Goal: Find specific page/section: Find specific page/section

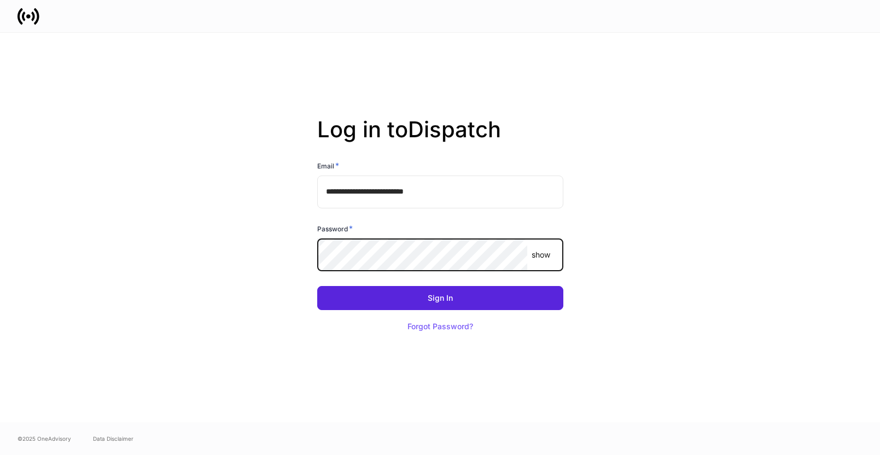
click at [0, 455] on com-1password-button at bounding box center [0, 455] width 0 height 0
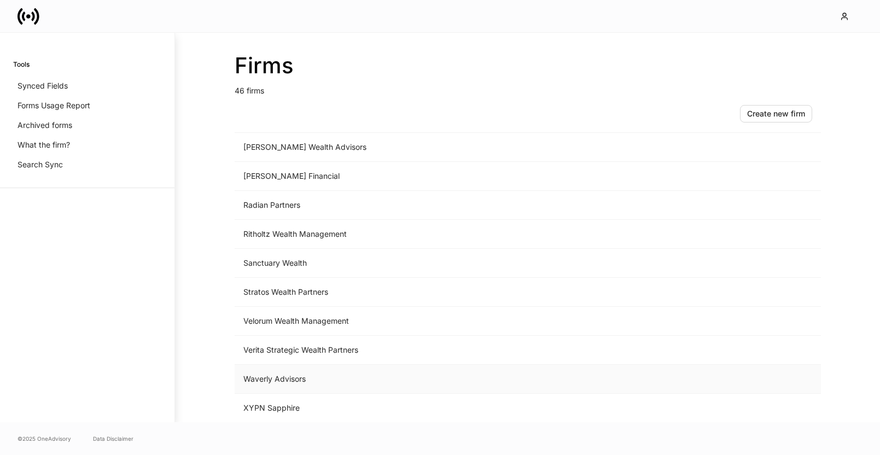
scroll to position [1055, 0]
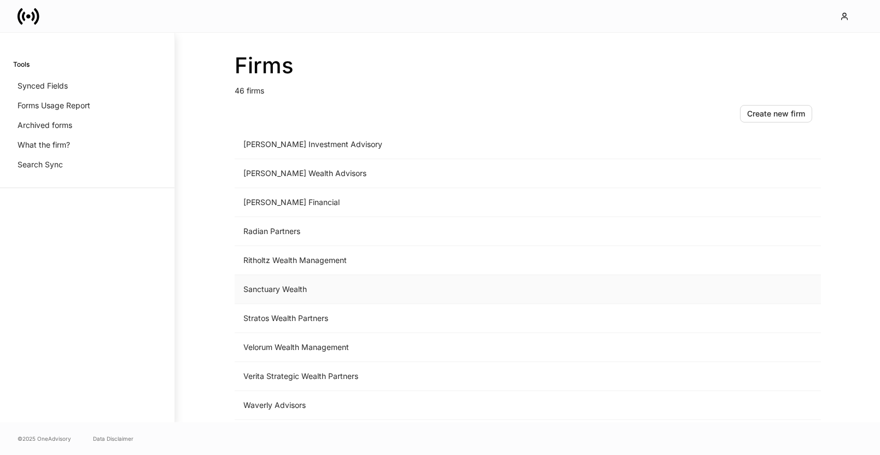
click at [353, 280] on td "Sanctuary Wealth" at bounding box center [437, 289] width 405 height 29
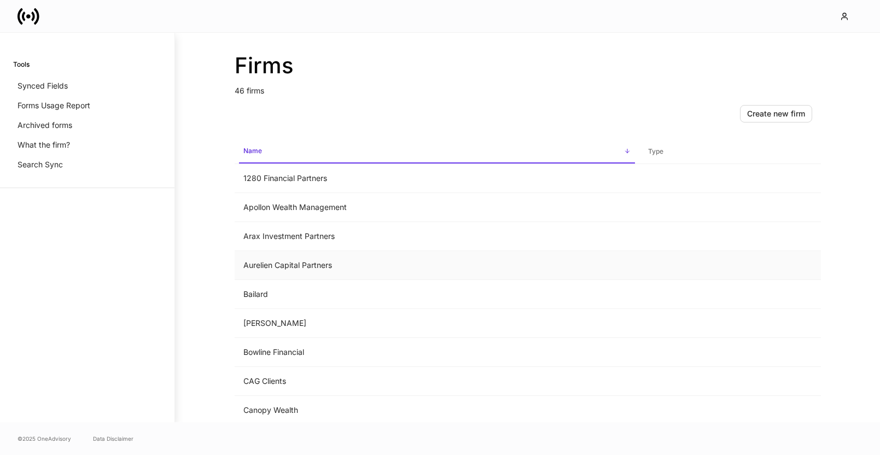
scroll to position [216, 0]
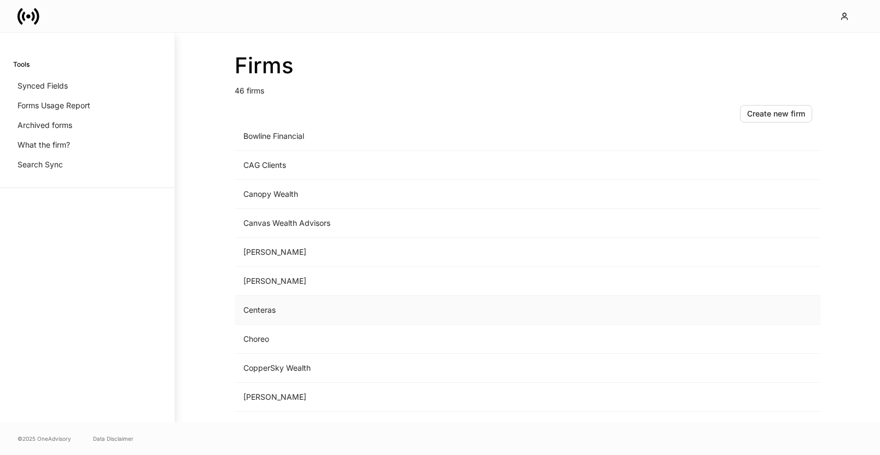
click at [293, 312] on td "Centeras" at bounding box center [437, 310] width 405 height 29
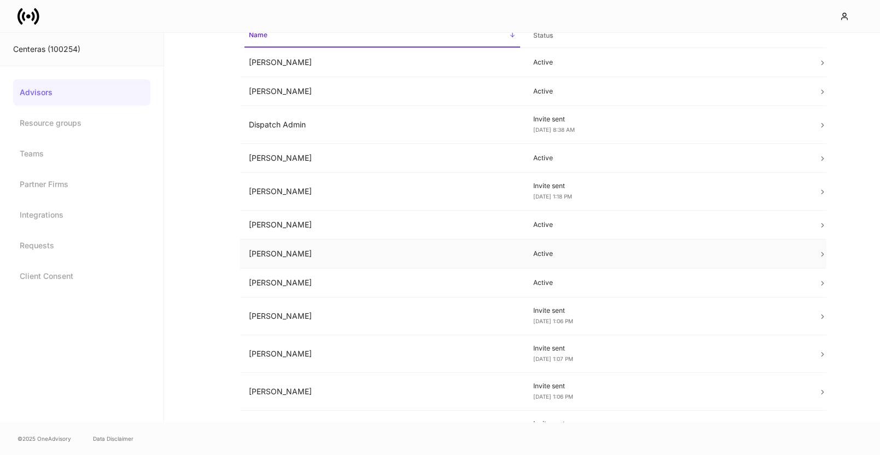
scroll to position [263, 0]
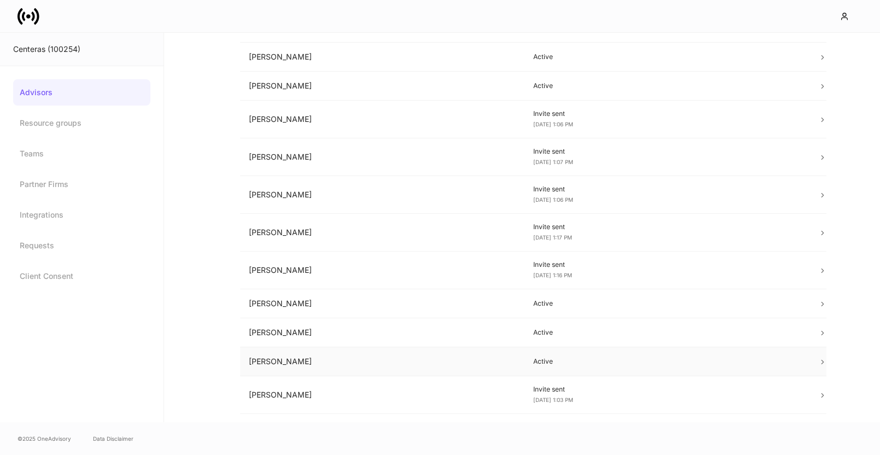
click at [447, 362] on td "[PERSON_NAME]" at bounding box center [382, 361] width 285 height 29
